Goal: Navigation & Orientation: Find specific page/section

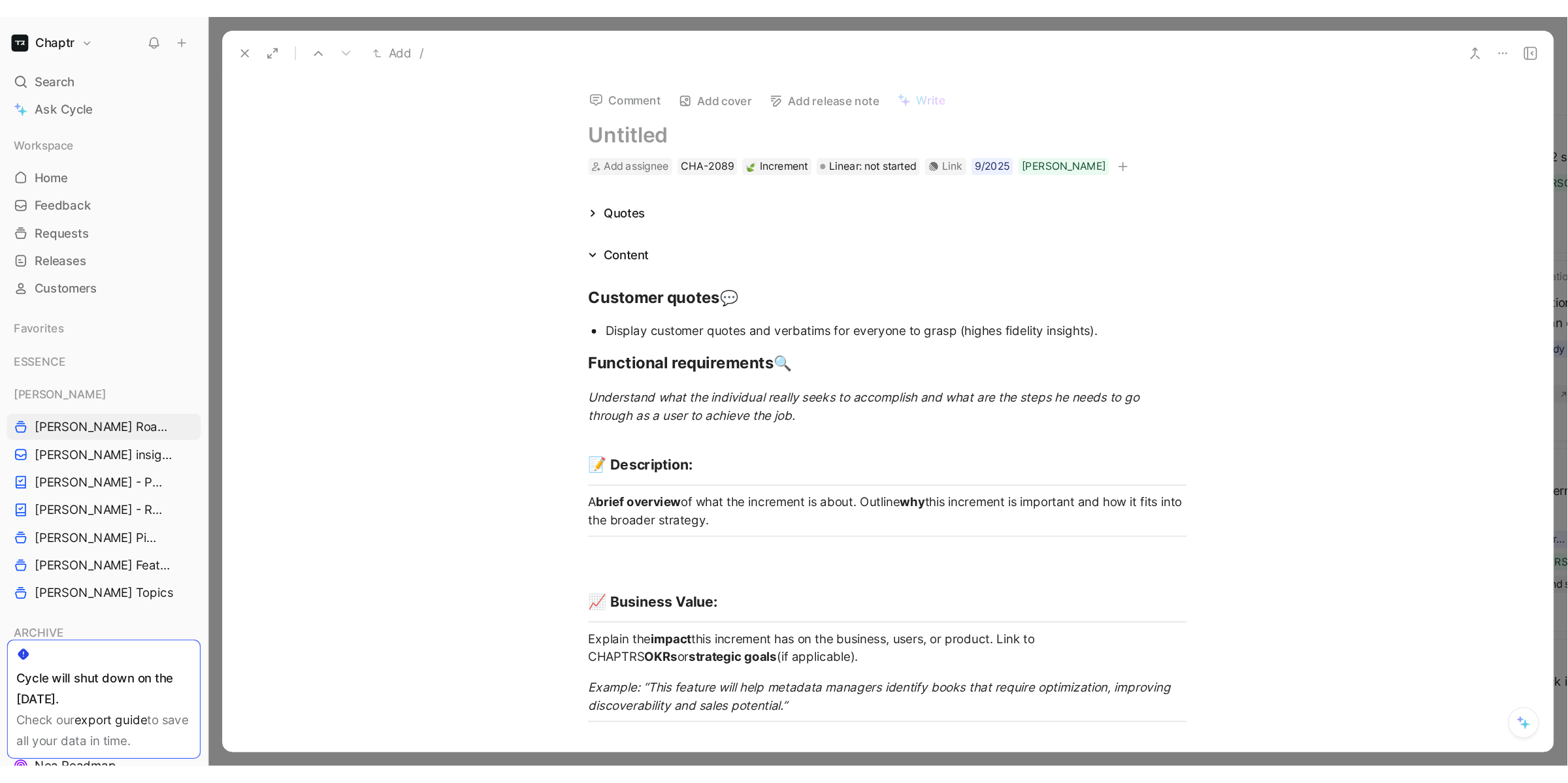
scroll to position [2227, 0]
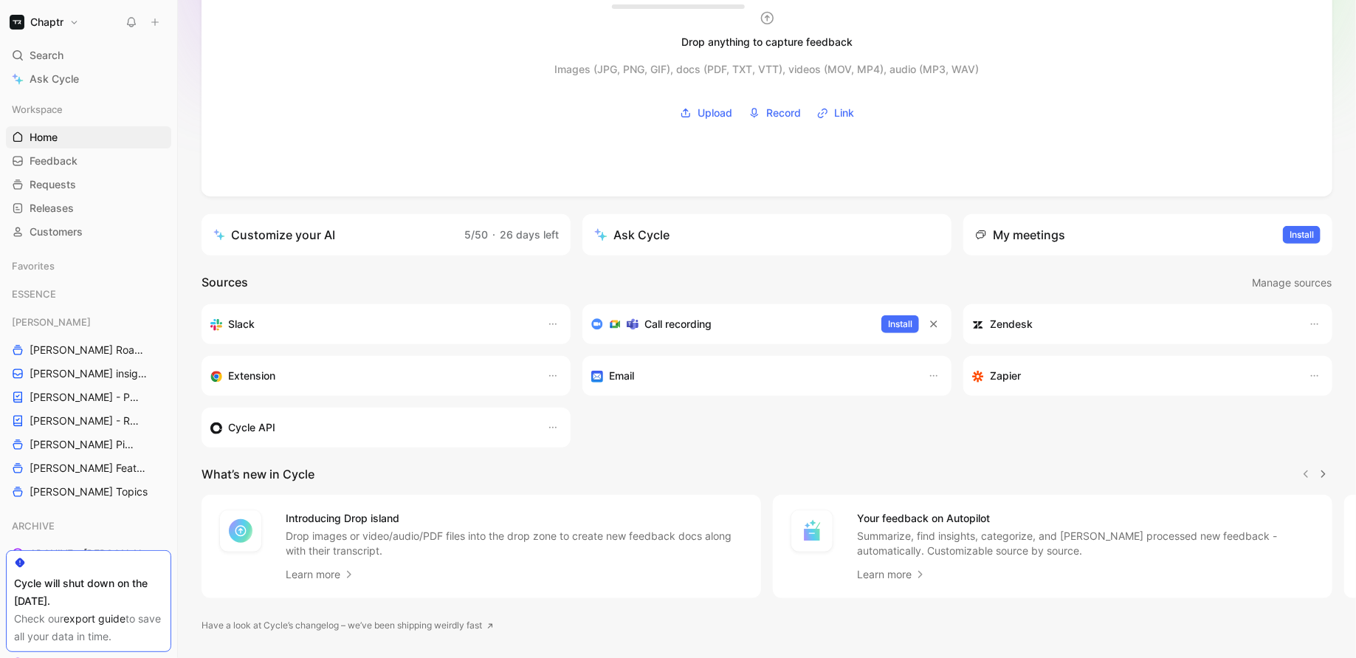
scroll to position [172, 0]
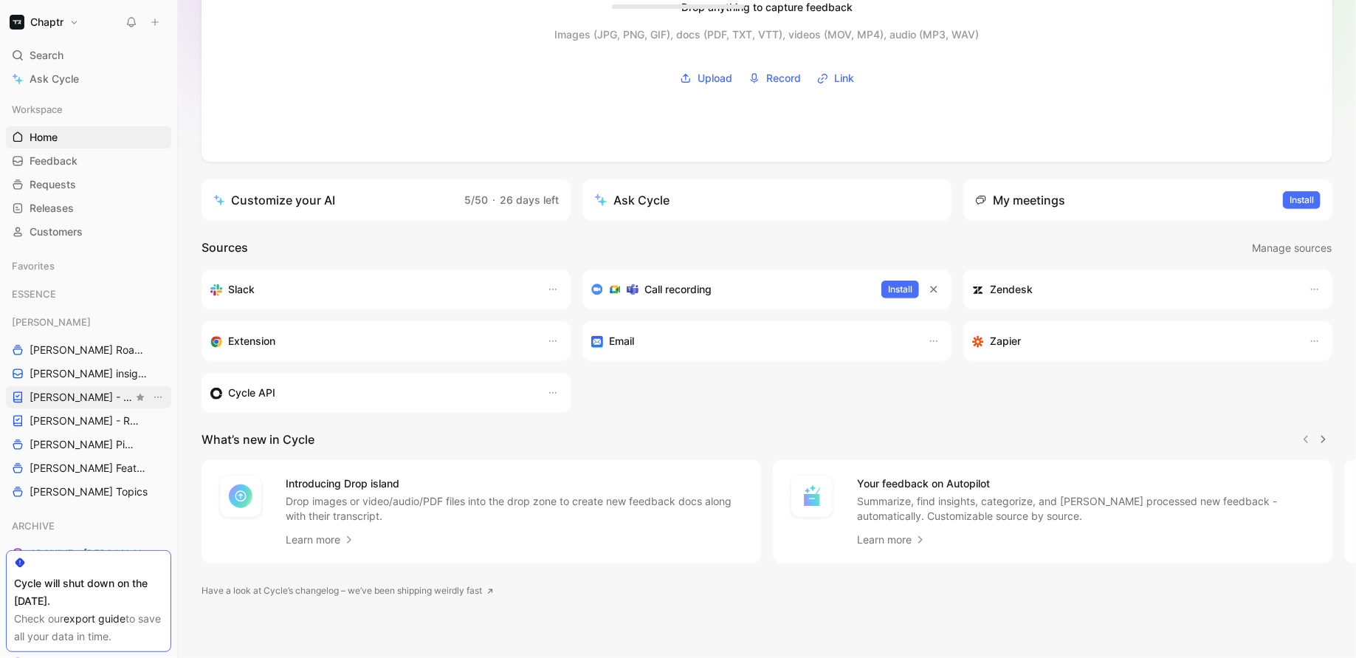
click at [34, 397] on span "[PERSON_NAME] - PLANNINGS" at bounding box center [81, 397] width 103 height 15
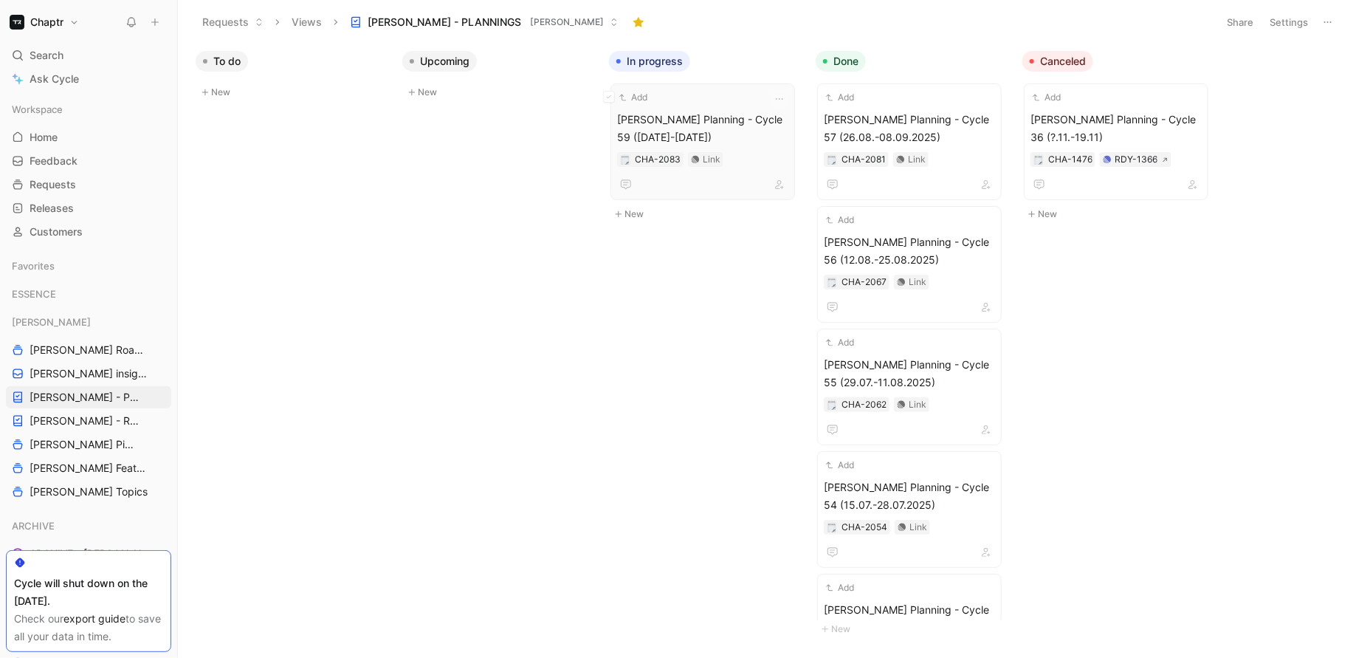
click at [711, 132] on span "Reedy Planning - Cycle 59 (09.09-22.09.2025)" at bounding box center [702, 128] width 171 height 35
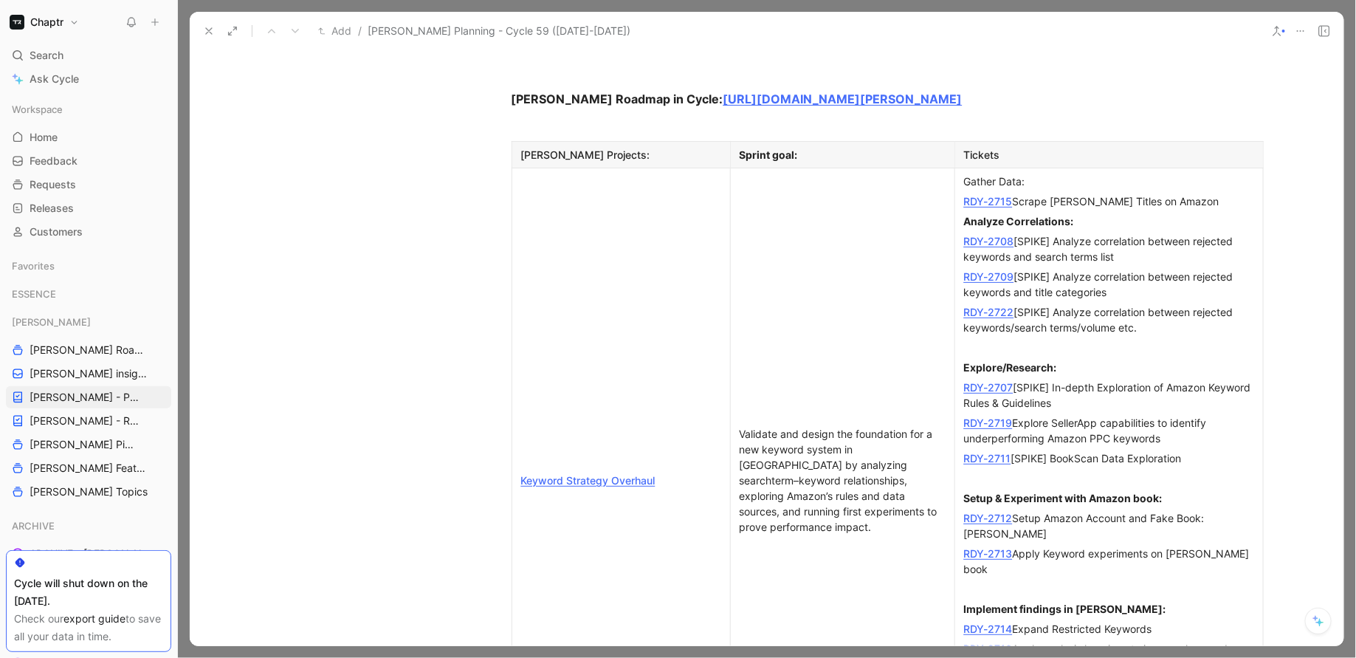
scroll to position [1326, 0]
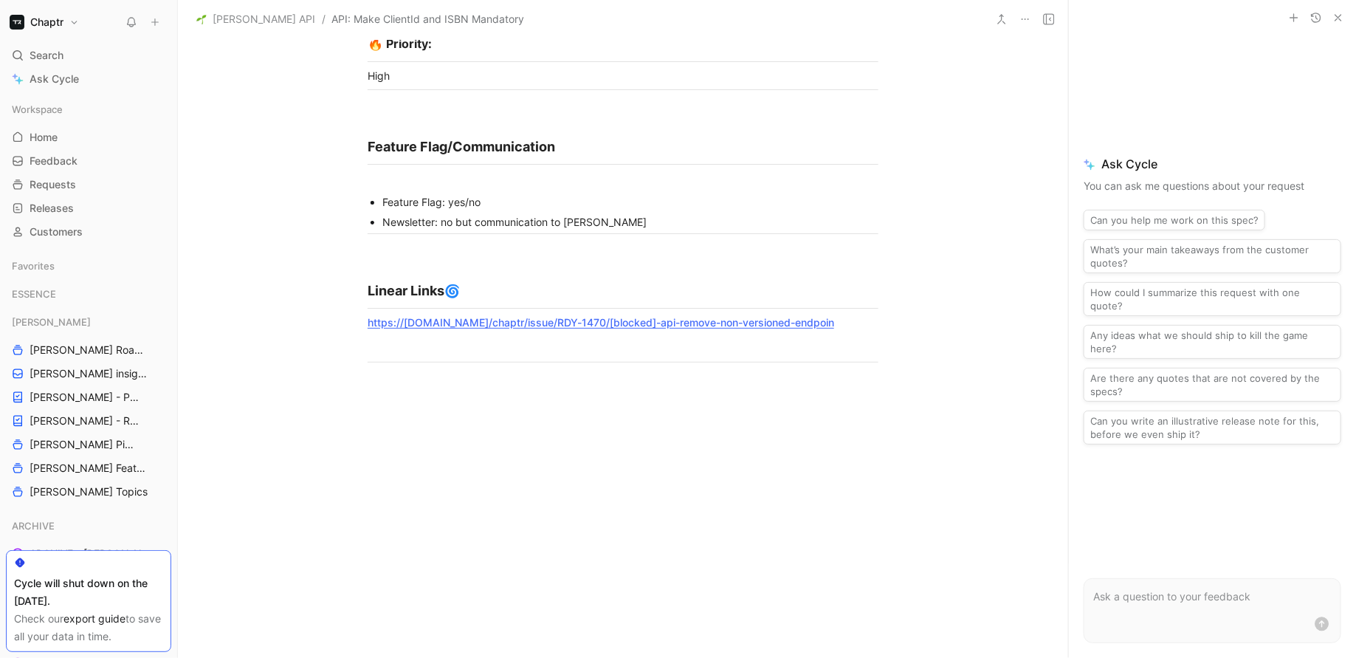
scroll to position [2973, 0]
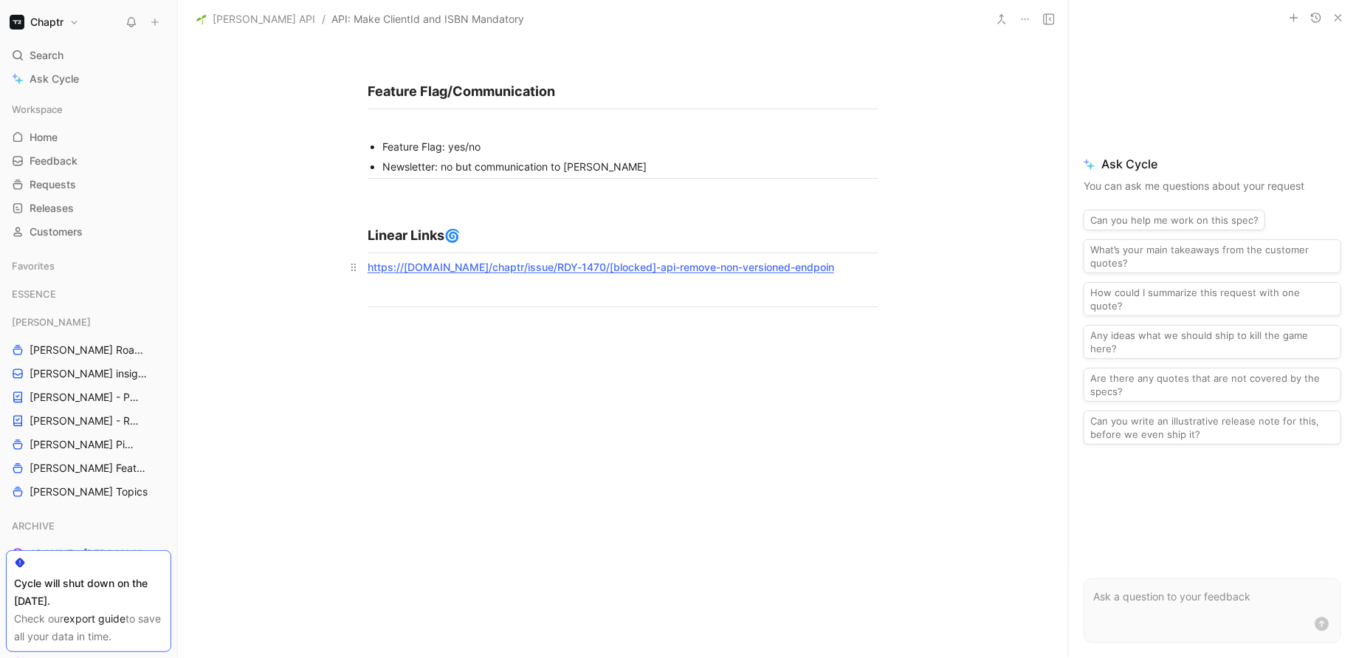
click at [630, 261] on a-api-remove-non-versioned-endpoint"] "https://linear.app/chaptr/issue/RDY-1470/[blocked]-api-remove-non-versioned-end…" at bounding box center [601, 267] width 467 height 13
click at [0, 0] on div "Chaptr Search ⌘ K Ask Cycle Workspace Home G then H Feedback G then F Requests …" at bounding box center [678, 329] width 1356 height 658
